Goal: Task Accomplishment & Management: Manage account settings

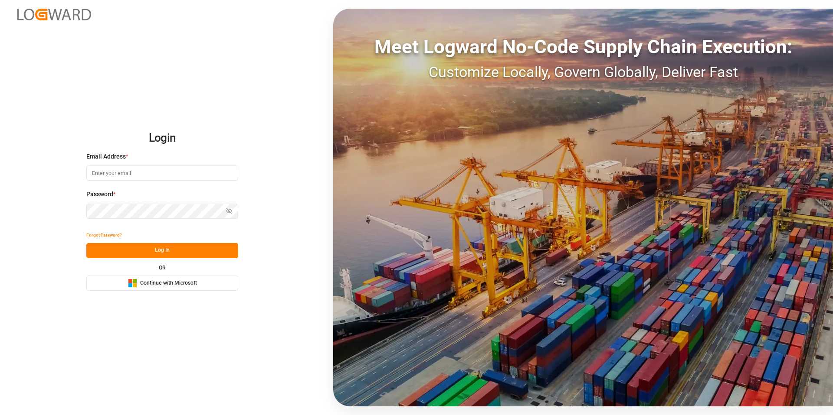
click at [103, 170] on input at bounding box center [162, 173] width 152 height 15
click at [126, 173] on input at bounding box center [162, 173] width 152 height 15
type input "[PERSON_NAME][EMAIL_ADDRESS][DOMAIN_NAME]"
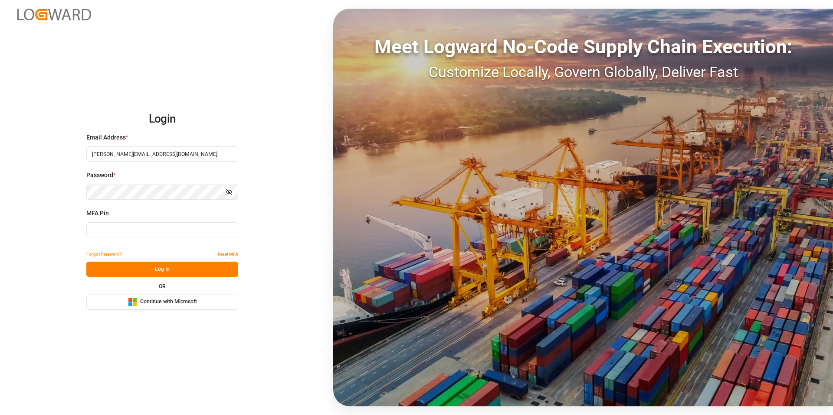
type input "580917"
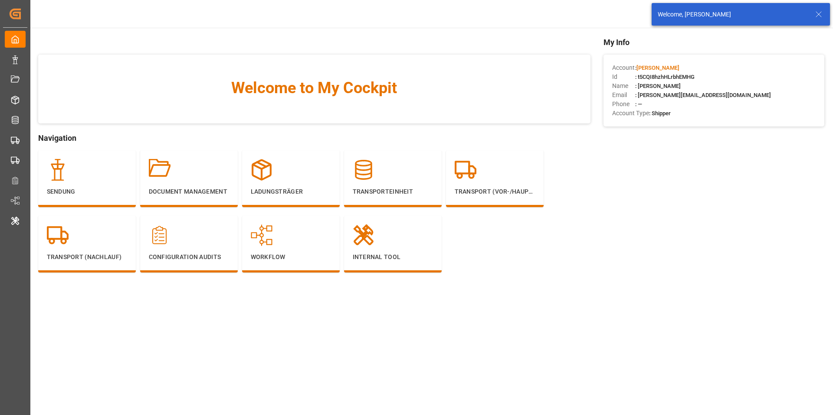
click at [819, 11] on icon at bounding box center [818, 14] width 10 height 10
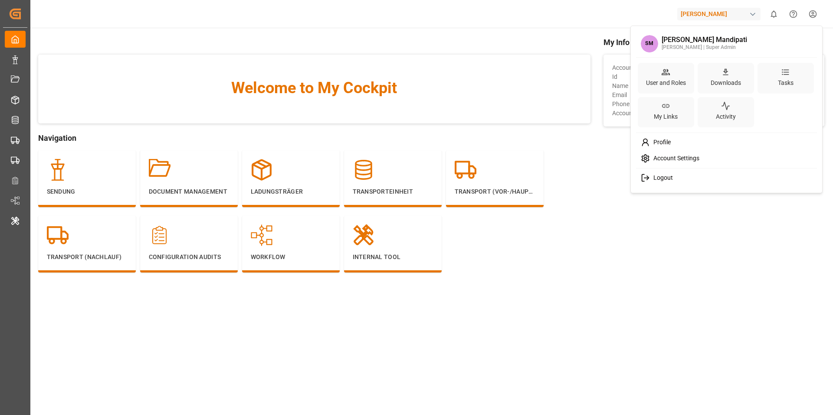
click at [810, 18] on html "Created by potrace 1.15, written by [PERSON_NAME] [DATE]-[DATE] Created by potr…" at bounding box center [416, 207] width 833 height 415
click at [661, 85] on div "User and Roles" at bounding box center [665, 83] width 43 height 13
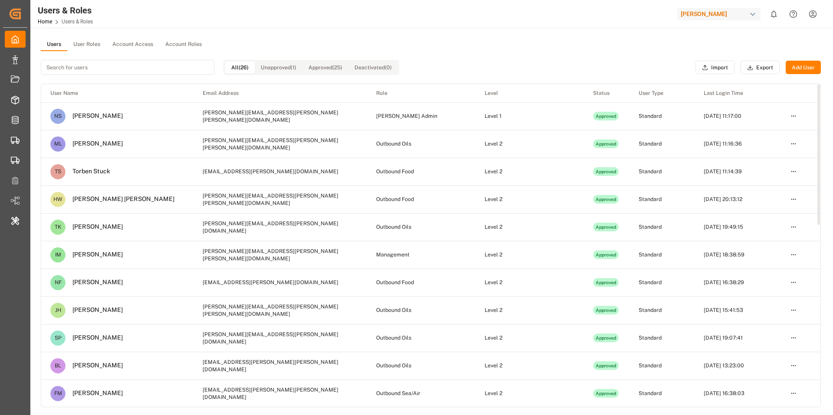
click at [100, 70] on input at bounding box center [127, 67] width 173 height 15
paste input "[URL][DOMAIN_NAME]"
type input "[URL][DOMAIN_NAME]"
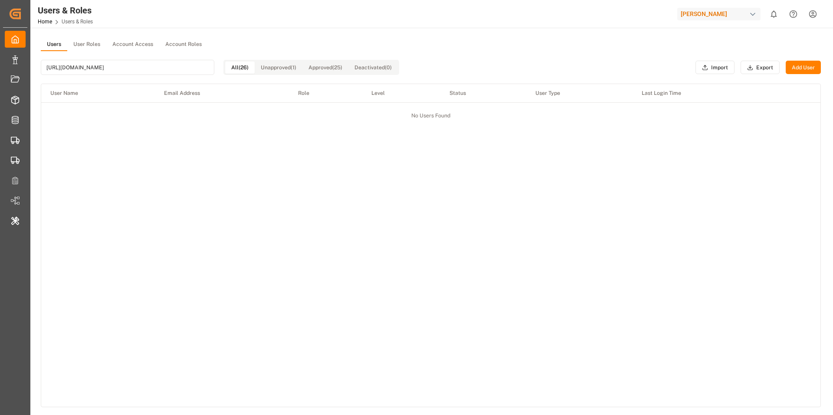
scroll to position [0, 1683]
click at [135, 68] on input "[URL][DOMAIN_NAME]" at bounding box center [127, 67] width 173 height 15
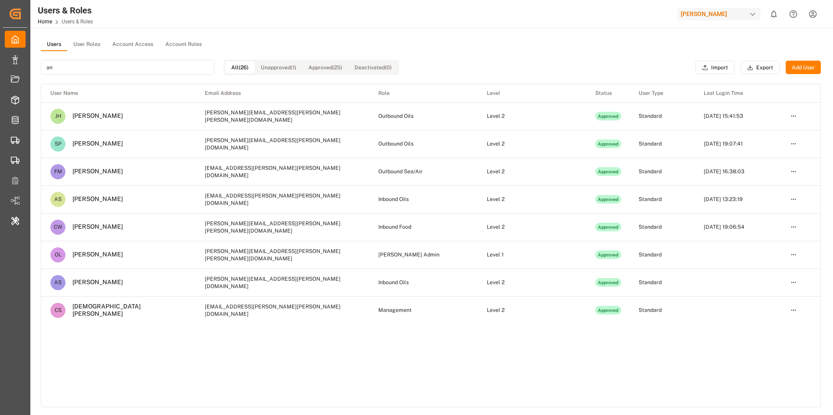
type input "an"
click at [86, 75] on div "an All (26) Unapproved (1) Approved (25) Deactivated (0)" at bounding box center [220, 67] width 358 height 33
click at [85, 70] on input "an" at bounding box center [127, 67] width 173 height 15
